Goal: Task Accomplishment & Management: Manage account settings

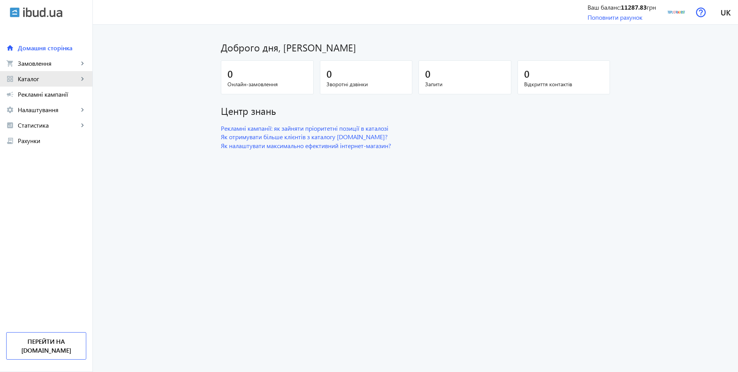
click at [37, 81] on span "Каталог" at bounding box center [48, 79] width 61 height 8
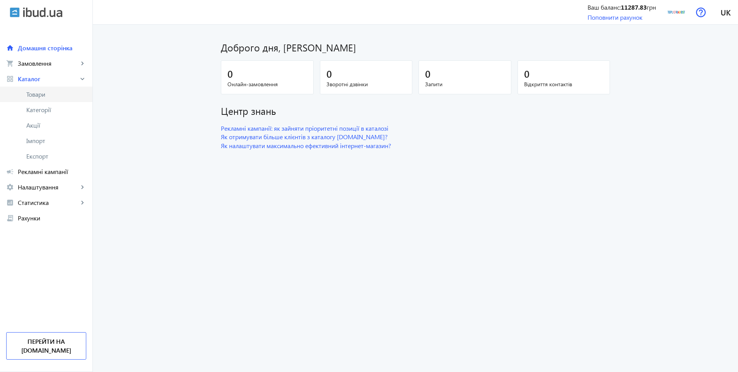
click at [39, 95] on span "Товари" at bounding box center [56, 95] width 60 height 8
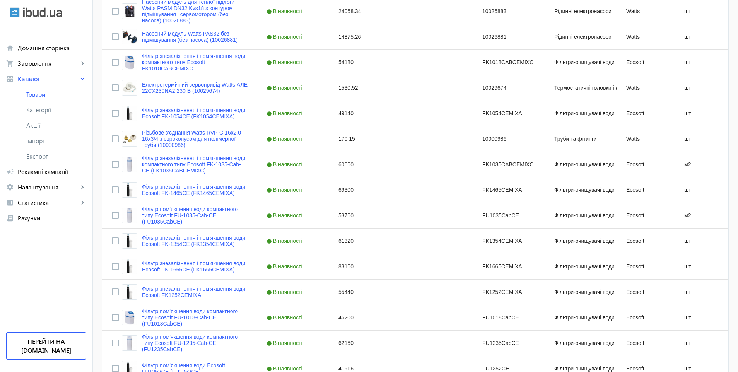
scroll to position [108, 0]
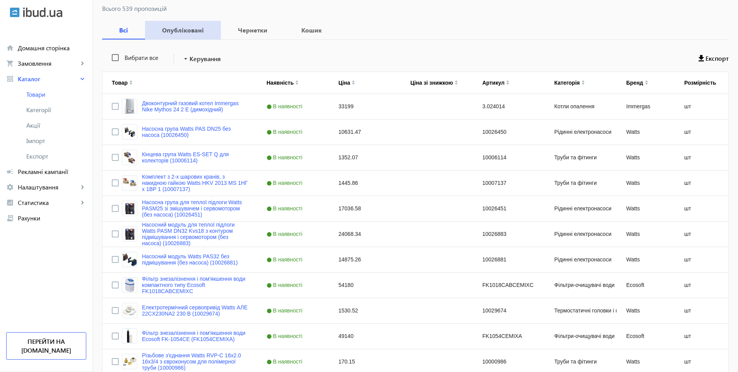
click at [190, 31] on b "Опубліковані" at bounding box center [182, 30] width 57 height 6
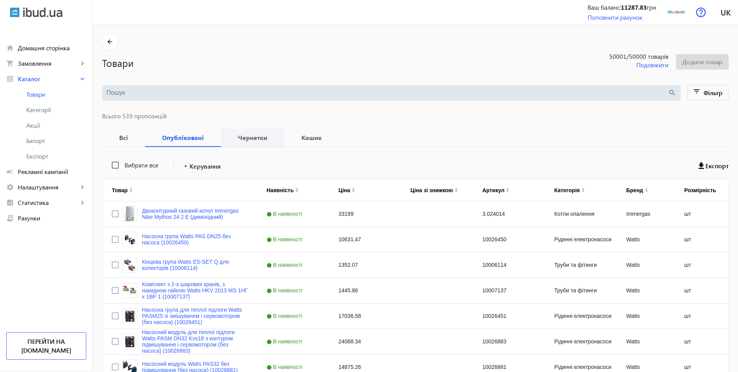
click at [242, 138] on b "Чернетки" at bounding box center [252, 138] width 45 height 6
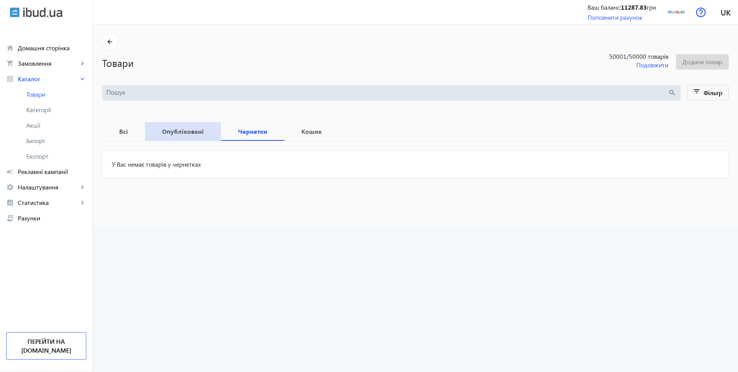
click at [191, 139] on span "Опубліковані" at bounding box center [182, 131] width 57 height 19
